Goal: Check status: Check status

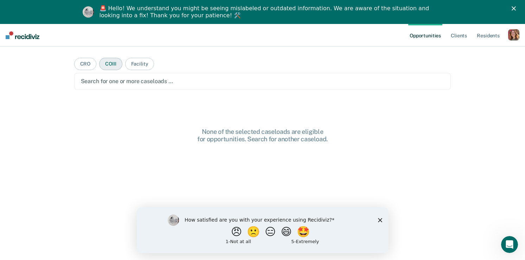
click at [106, 65] on button "COIII" at bounding box center [110, 64] width 23 height 12
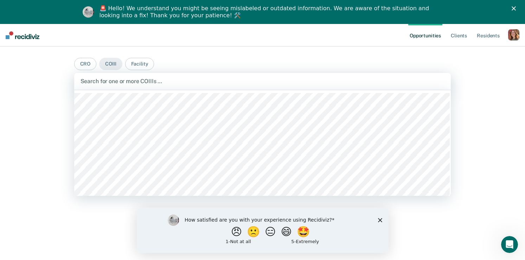
click at [126, 79] on div at bounding box center [263, 81] width 364 height 8
click at [139, 78] on div at bounding box center [274, 81] width 276 height 8
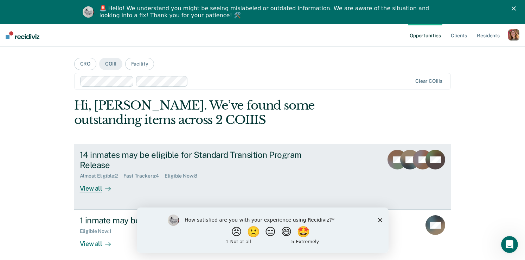
click at [90, 189] on div "View all" at bounding box center [99, 186] width 39 height 14
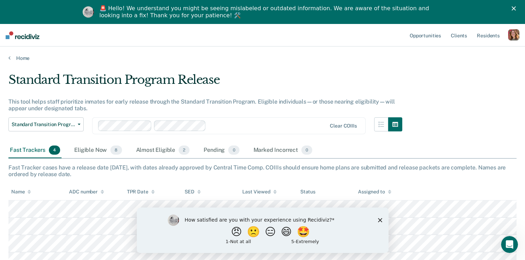
click at [379, 221] on icon "Close survey" at bounding box center [380, 219] width 4 height 4
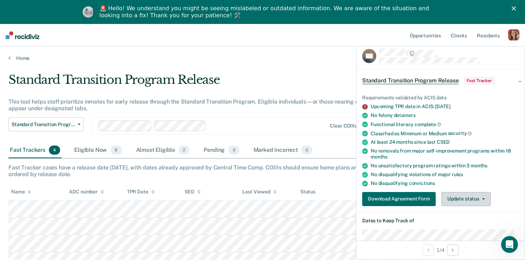
click at [455, 198] on button "Update status" at bounding box center [466, 199] width 50 height 14
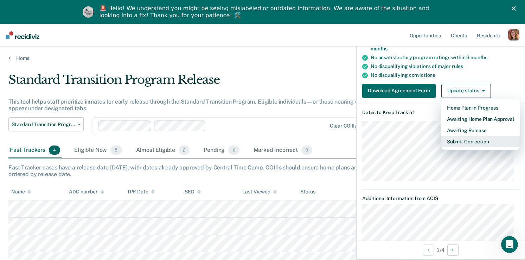
scroll to position [106, 0]
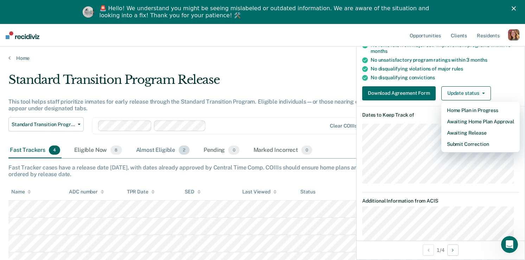
click at [168, 153] on div "Almost Eligible 2" at bounding box center [163, 149] width 57 height 15
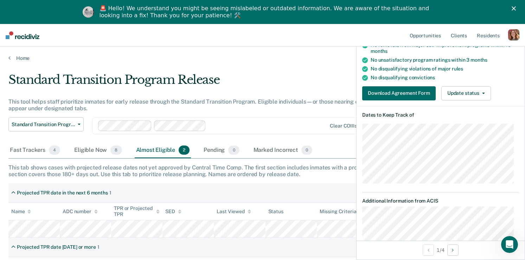
scroll to position [97, 0]
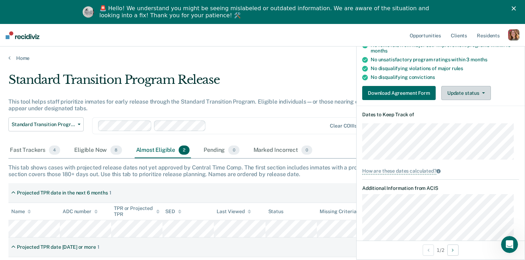
click at [447, 91] on button "Update status" at bounding box center [466, 93] width 50 height 14
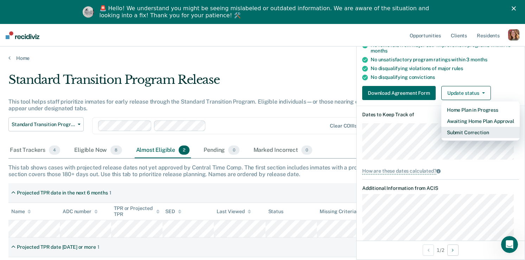
click at [477, 131] on button "Submit Correction" at bounding box center [480, 132] width 78 height 11
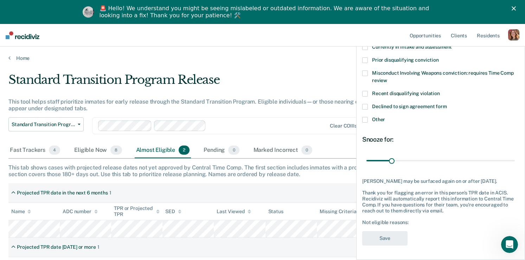
scroll to position [62, 0]
